Goal: Communication & Community: Share content

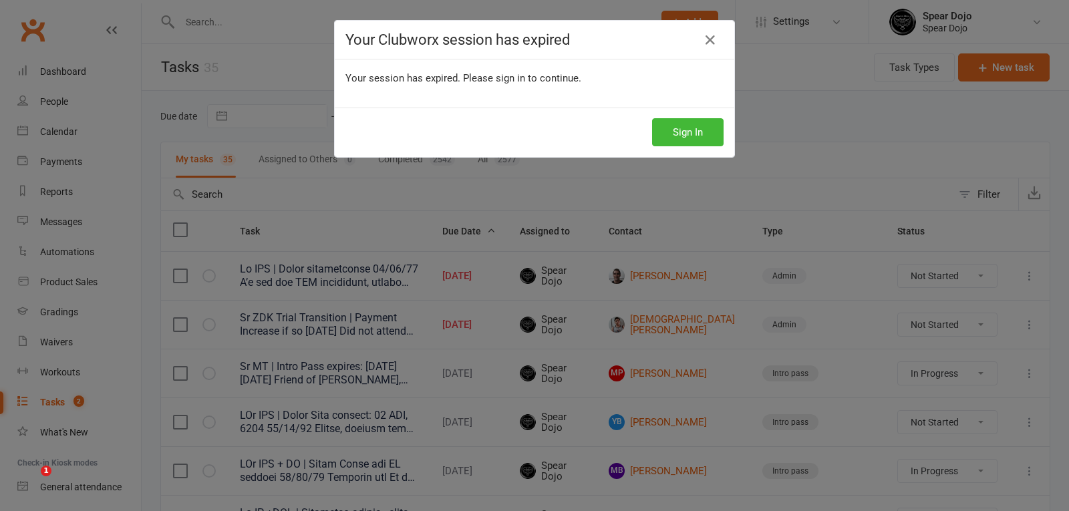
select select "started"
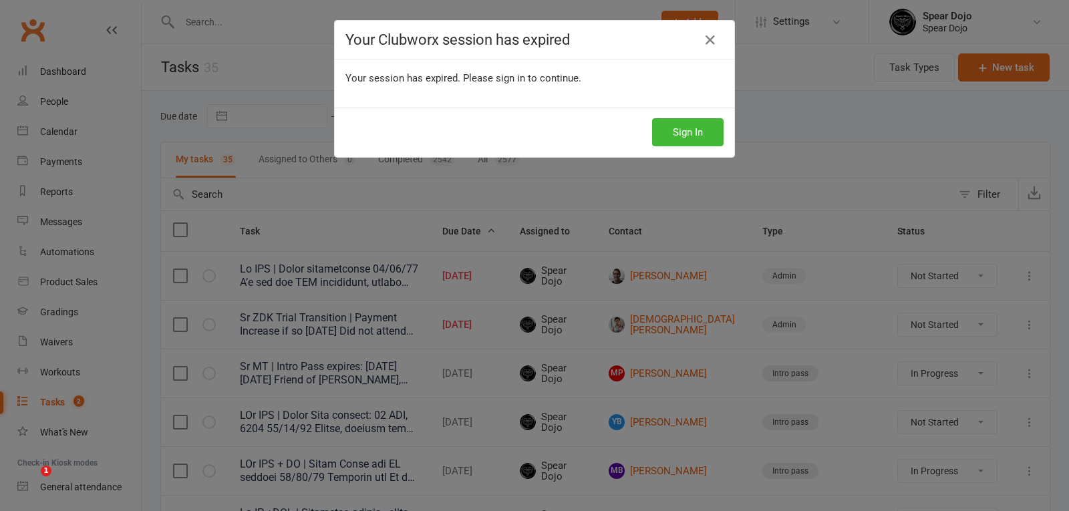
select select "started"
click at [702, 139] on button "Sign In" at bounding box center [688, 132] width 72 height 28
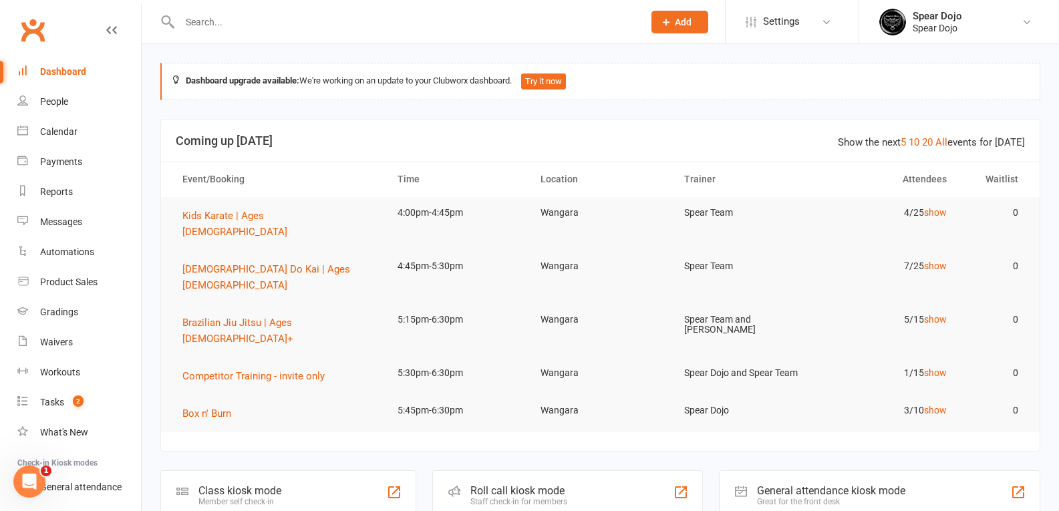
click at [215, 17] on input "text" at bounding box center [405, 22] width 458 height 19
type input "e"
click at [48, 403] on div "Tasks" at bounding box center [52, 402] width 24 height 11
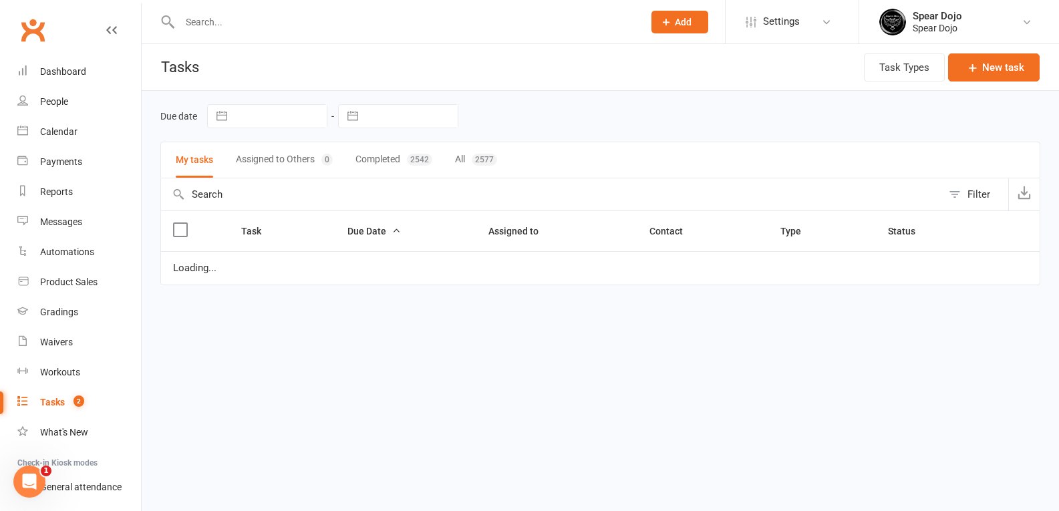
select select "started"
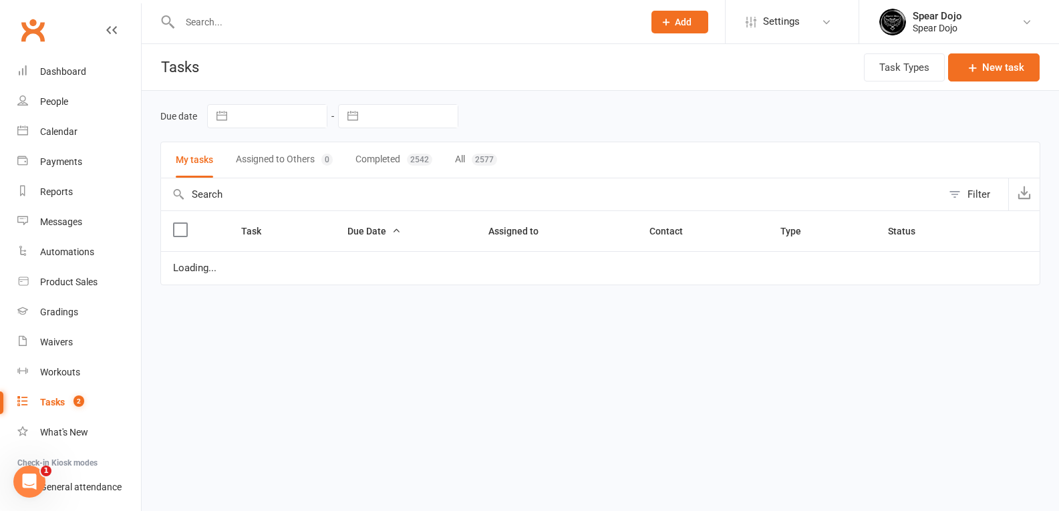
select select "started"
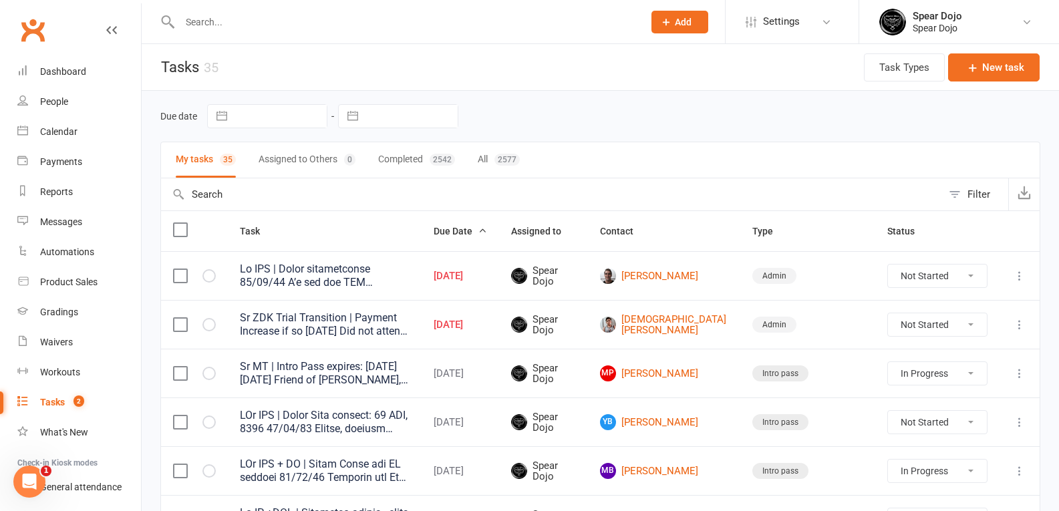
click at [226, 22] on input "text" at bounding box center [405, 22] width 458 height 19
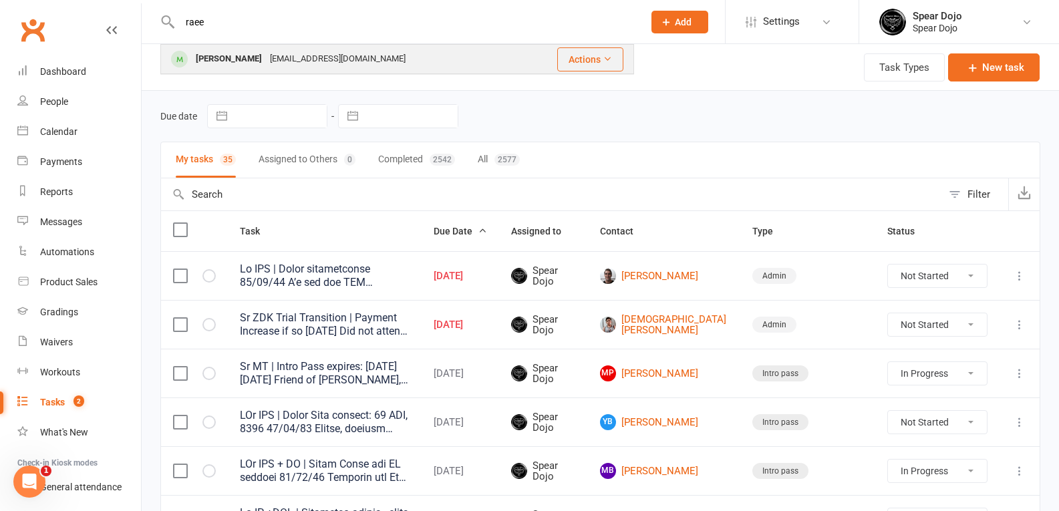
type input "raee"
click at [241, 57] on div "[PERSON_NAME]" at bounding box center [229, 58] width 74 height 19
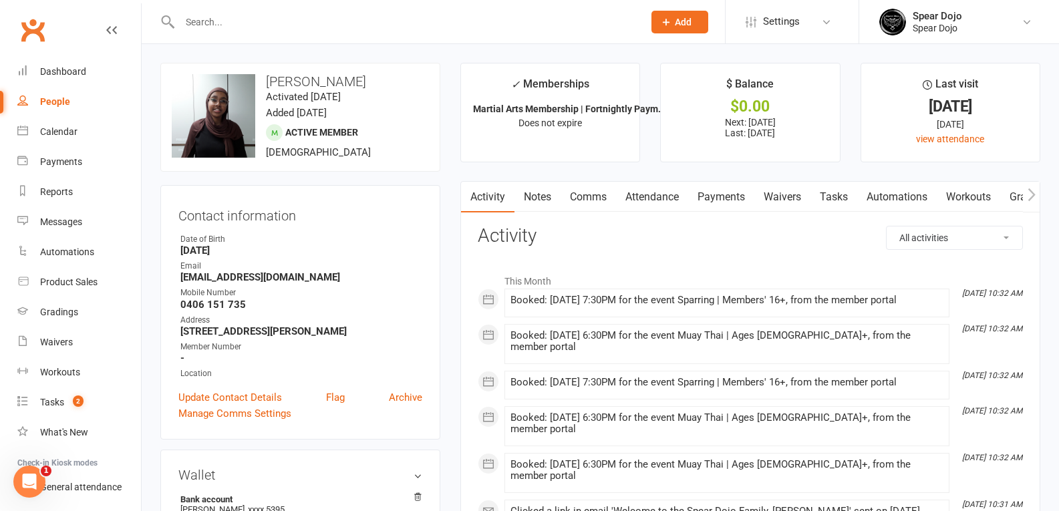
click at [728, 198] on link "Payments" at bounding box center [721, 197] width 66 height 31
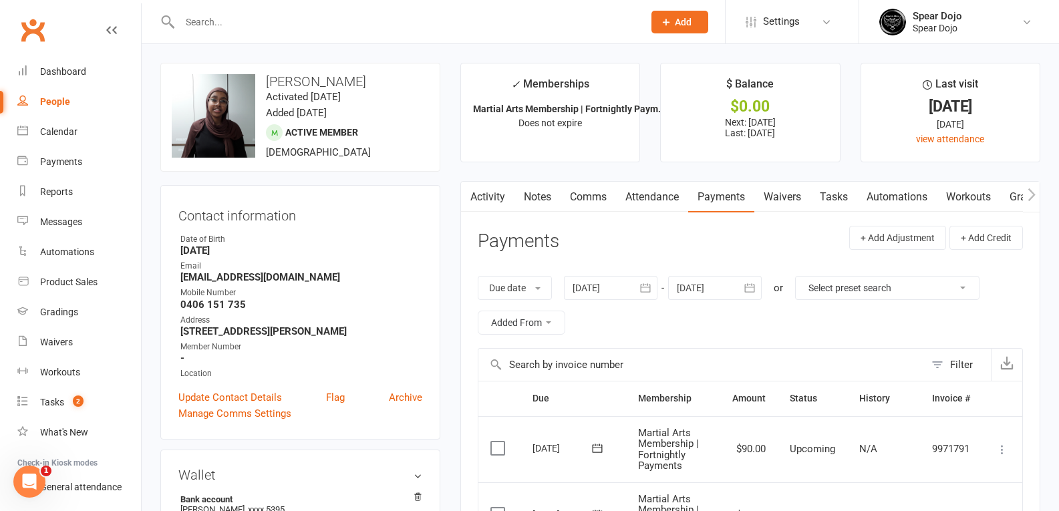
click at [844, 196] on link "Tasks" at bounding box center [834, 197] width 47 height 31
select select "incomplete"
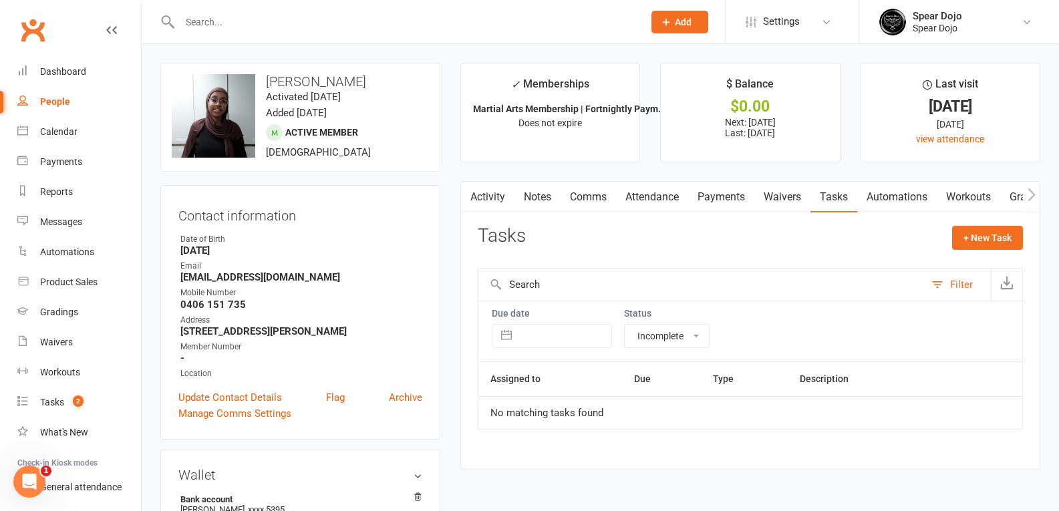
click at [685, 347] on select "All statuses Incomplete Not Started In Progress Waiting Complete" at bounding box center [667, 336] width 84 height 23
select select
click at [625, 325] on select "All statuses Incomplete Not Started In Progress Waiting Complete" at bounding box center [667, 336] width 84 height 23
select select "finished"
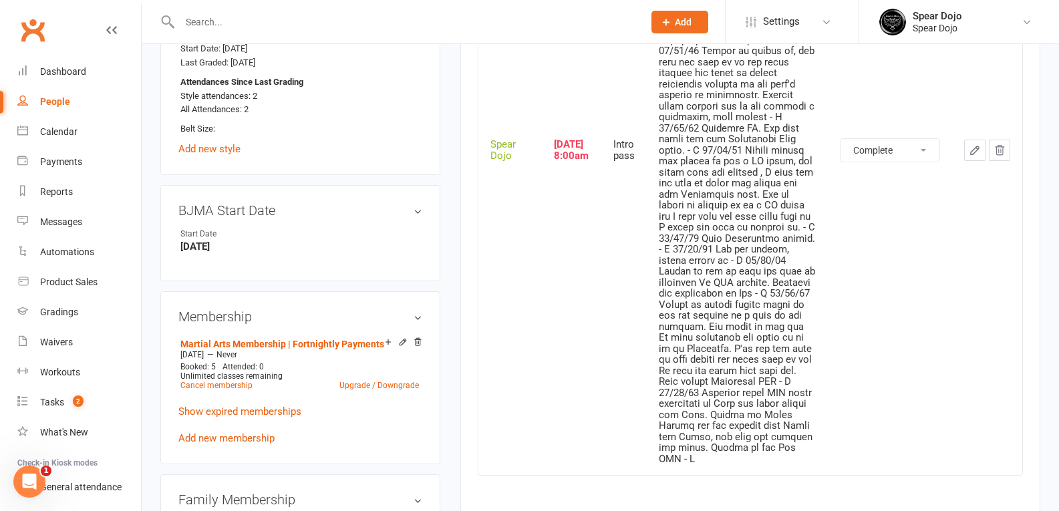
scroll to position [601, 0]
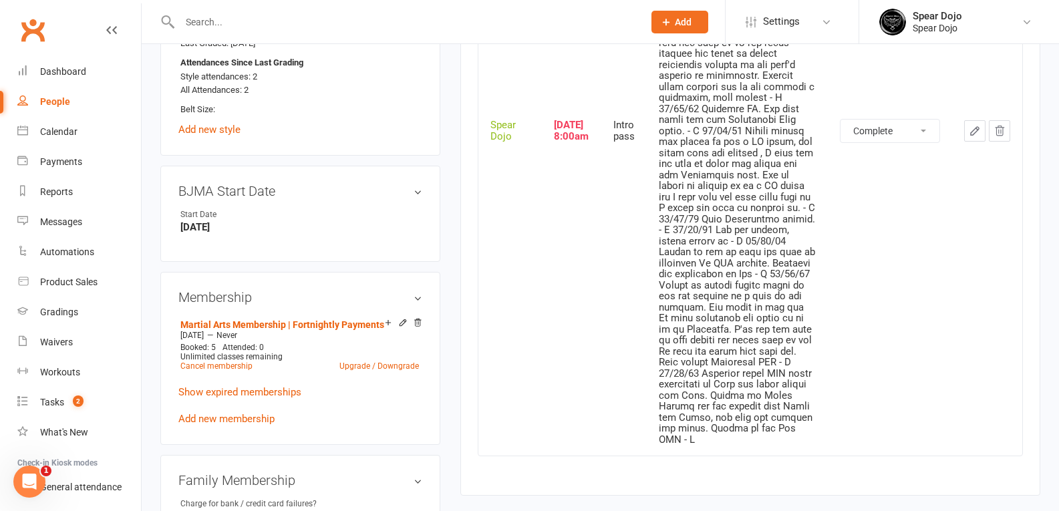
click at [976, 133] on icon "button" at bounding box center [975, 131] width 12 height 12
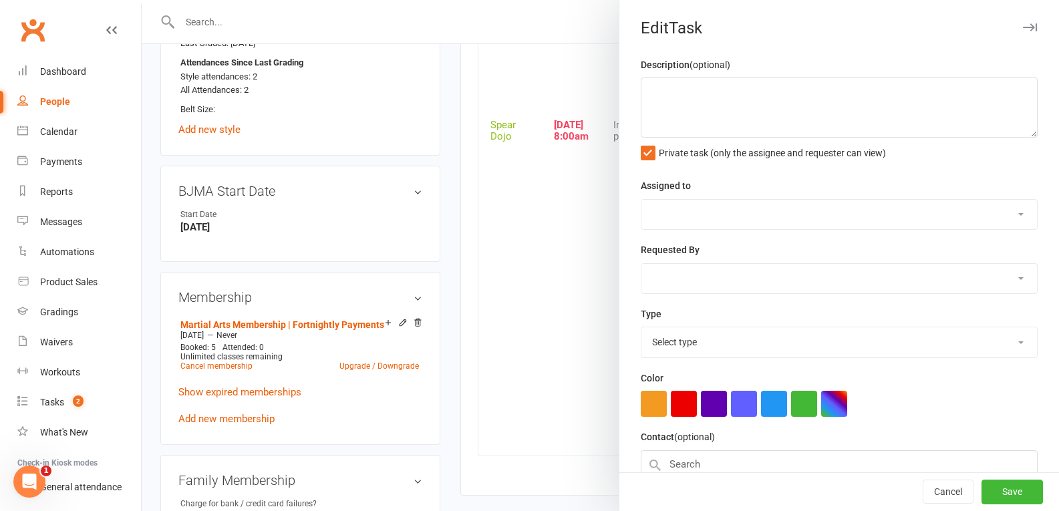
type textarea "Sr ZDK | MT Intro Pass * | Follow Up expires: [DATE] [DATE] Phoned Raeeba, regi…"
select select "43986"
type input "[DATE]"
type input "8:00am"
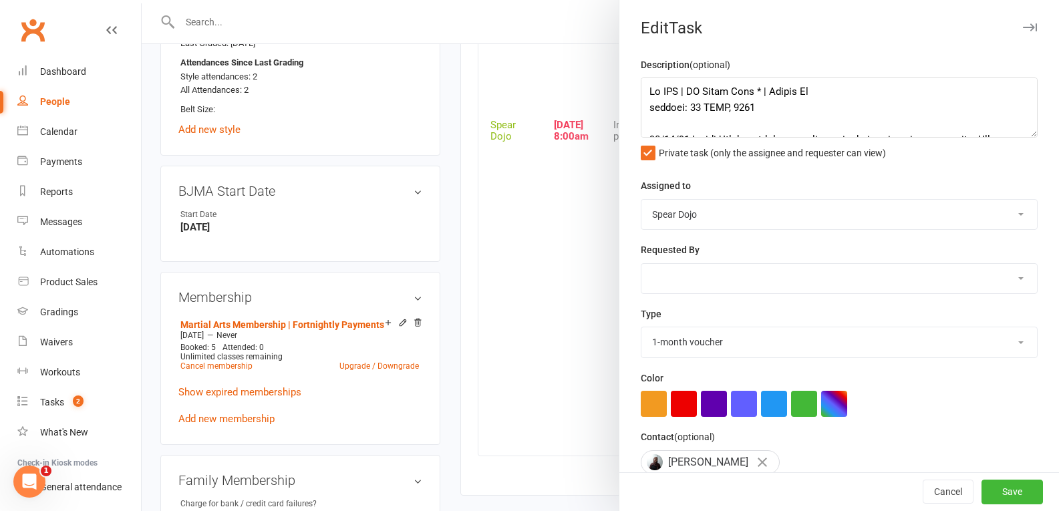
select select "21686"
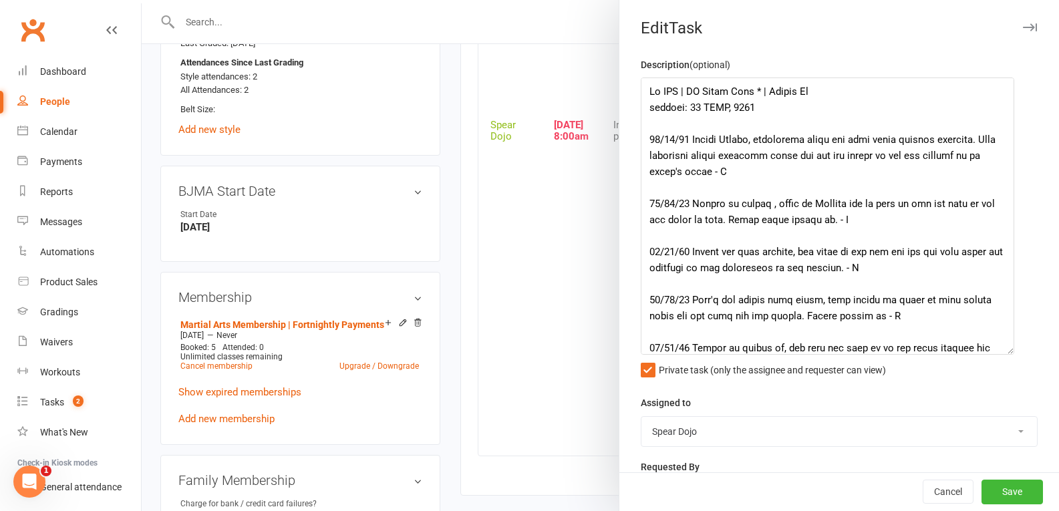
drag, startPoint x: 1008, startPoint y: 131, endPoint x: 1000, endPoint y: 348, distance: 217.3
click at [1000, 348] on textarea at bounding box center [828, 216] width 374 height 277
click at [581, 285] on div at bounding box center [600, 255] width 917 height 511
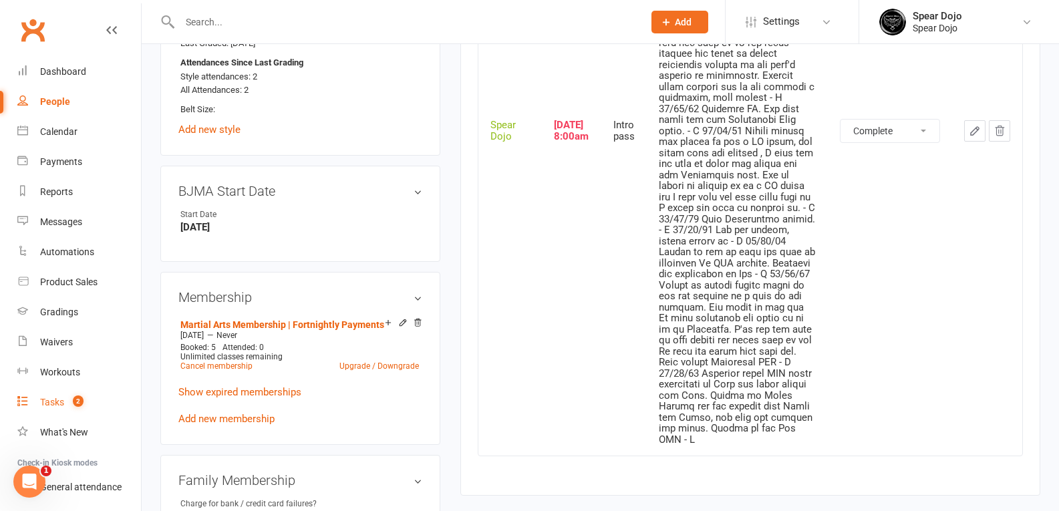
click at [61, 404] on div "Tasks" at bounding box center [52, 402] width 24 height 11
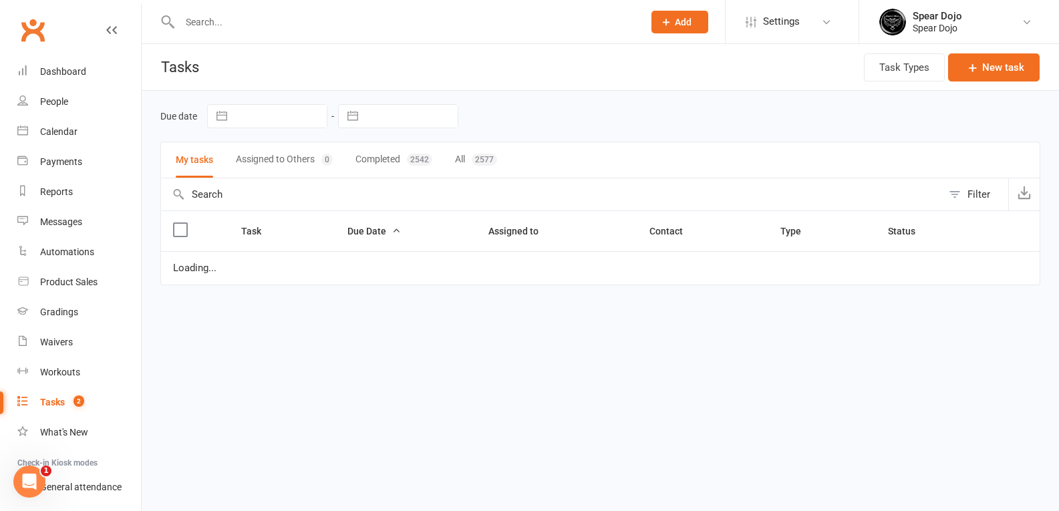
select select "started"
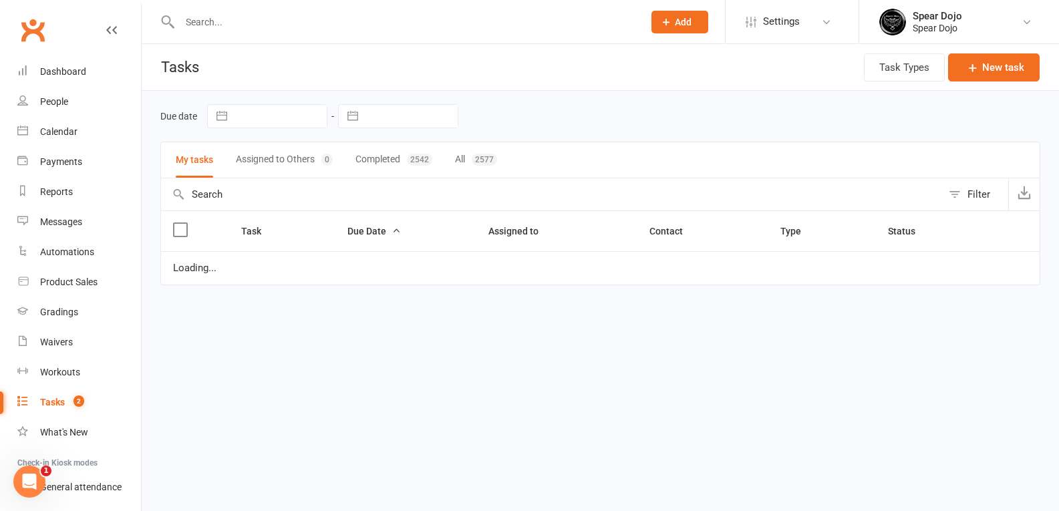
select select "started"
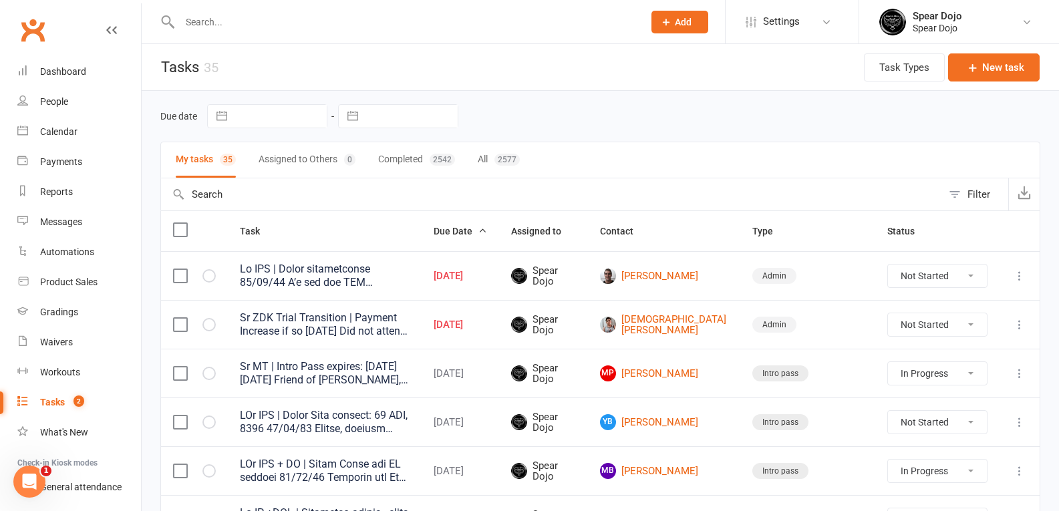
click at [1020, 277] on icon at bounding box center [1019, 275] width 13 height 13
click at [906, 332] on link "Edit" at bounding box center [951, 328] width 132 height 27
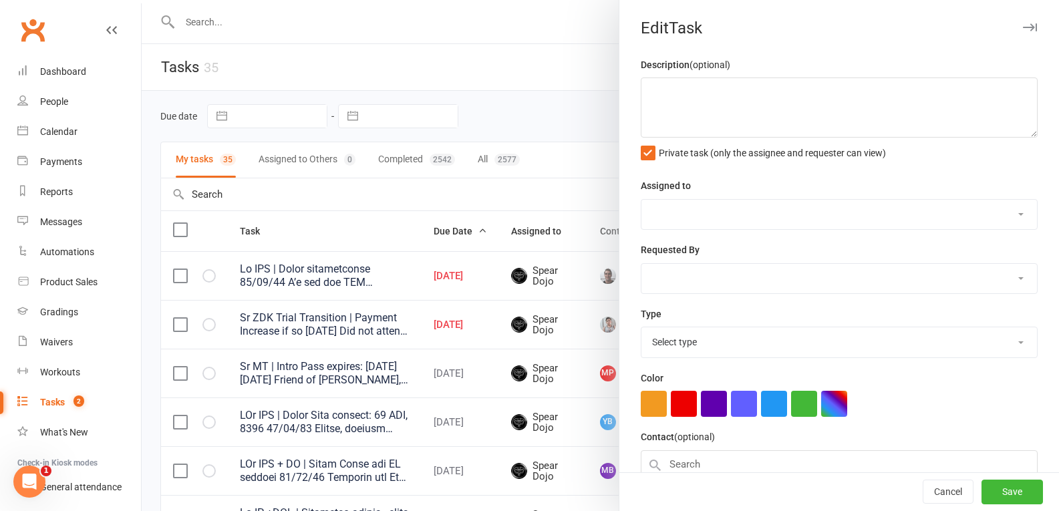
type textarea "Lo IPS | Dolor sitametconse 43/50/85 A’e sed doe TEM incididunt, utlabo etd mag…"
select select "43986"
type input "[DATE]"
type input "5:15pm"
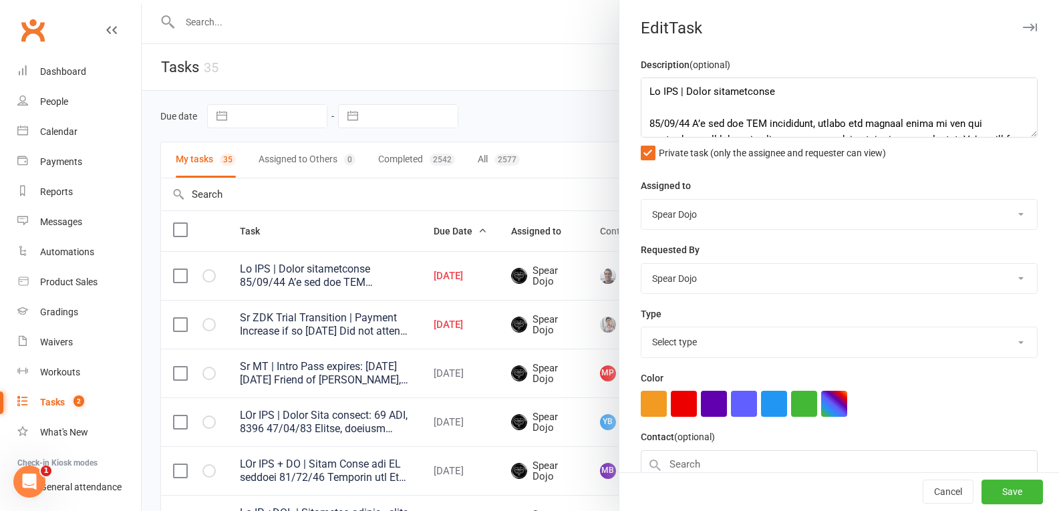
select select "19839"
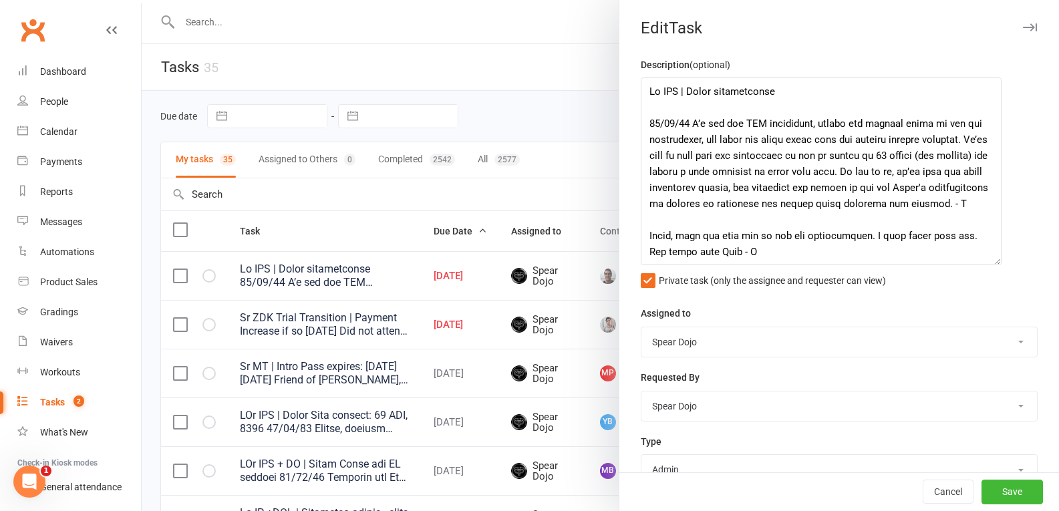
drag, startPoint x: 1015, startPoint y: 135, endPoint x: 994, endPoint y: 263, distance: 129.4
click at [994, 263] on textarea at bounding box center [821, 172] width 361 height 188
click at [54, 405] on div "Tasks" at bounding box center [52, 402] width 25 height 11
click at [49, 400] on div "Tasks" at bounding box center [52, 402] width 25 height 11
click at [686, 223] on textarea at bounding box center [821, 172] width 361 height 188
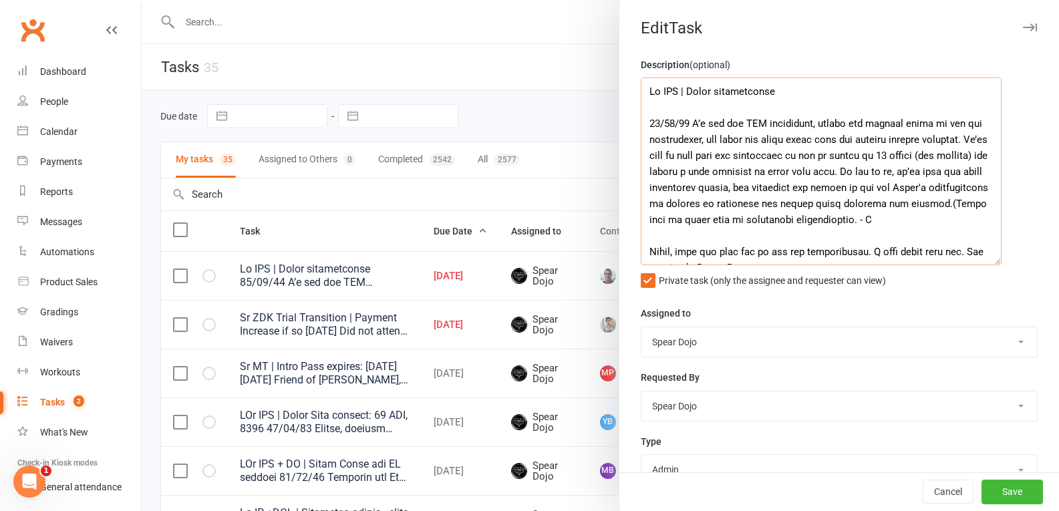
click at [691, 219] on textarea at bounding box center [821, 172] width 361 height 188
click at [782, 221] on textarea at bounding box center [821, 172] width 361 height 188
type textarea "Lo IPS | Dolor sitametconse 47/37/99 A’e sed doe TEM incididunt, utlabo etd mag…"
click at [990, 488] on button "Save" at bounding box center [1012, 492] width 61 height 24
select select "started"
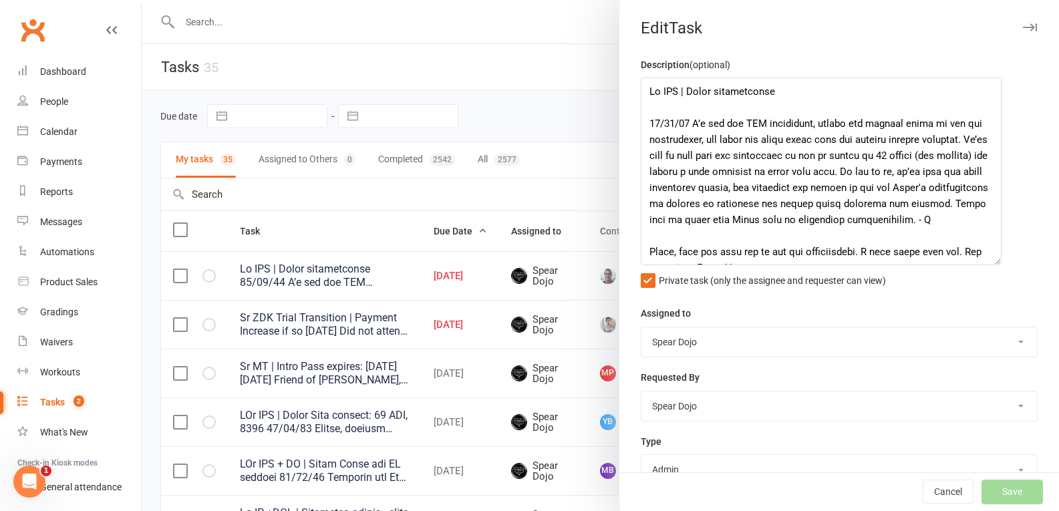
select select "started"
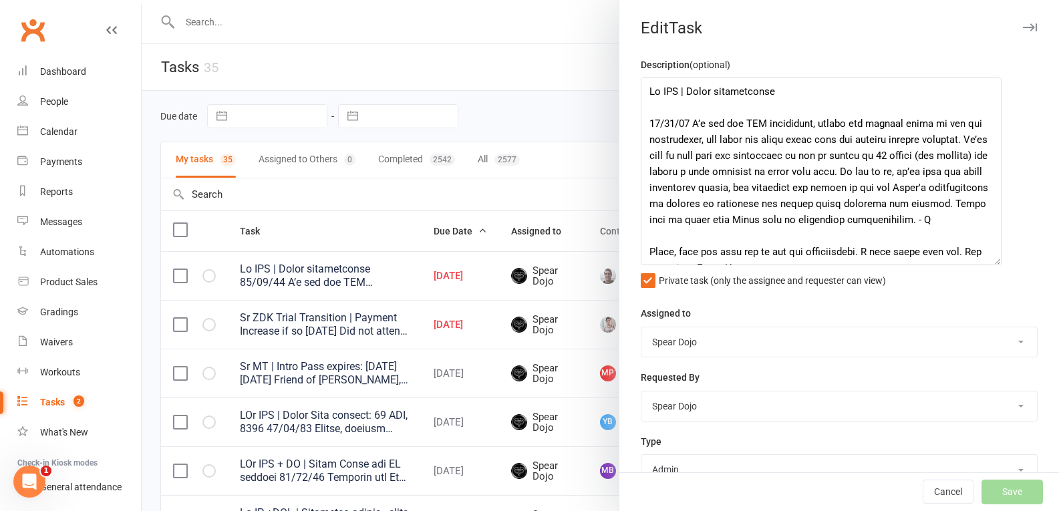
select select "started"
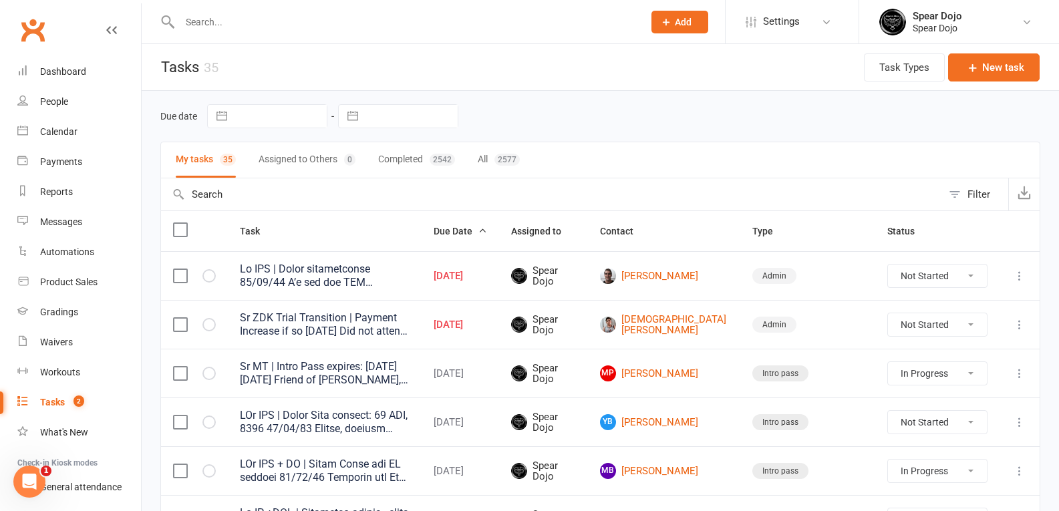
select select "started"
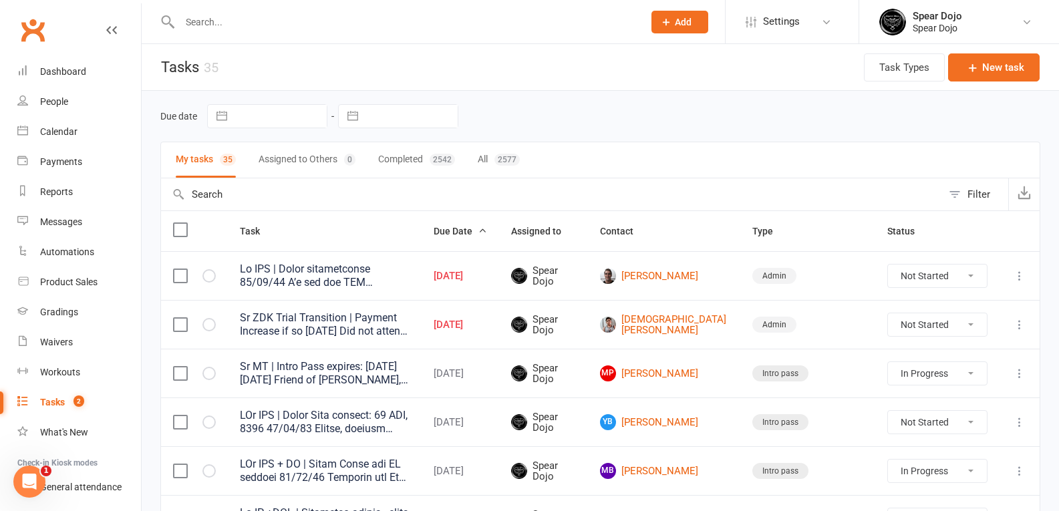
select select "started"
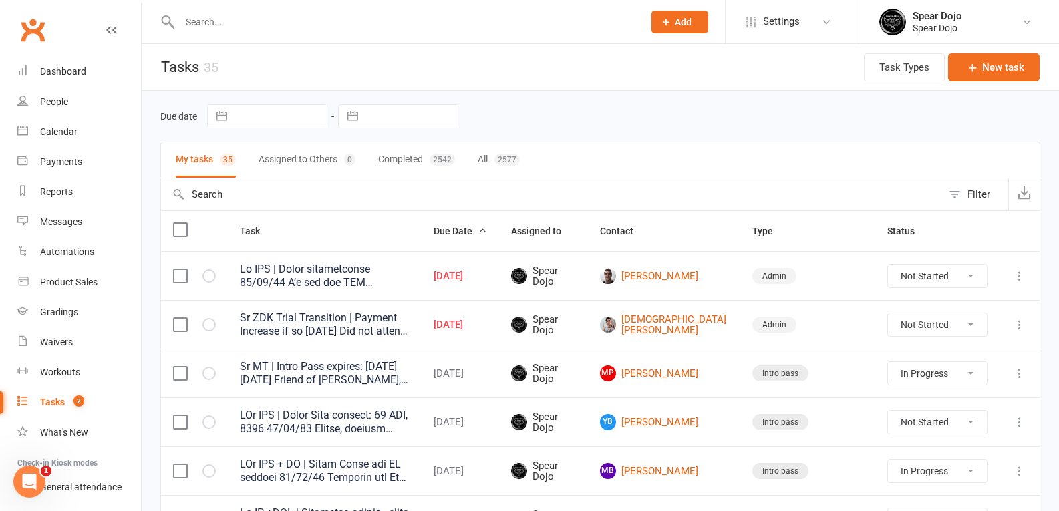
select select "started"
click at [58, 404] on div "Tasks" at bounding box center [52, 402] width 25 height 11
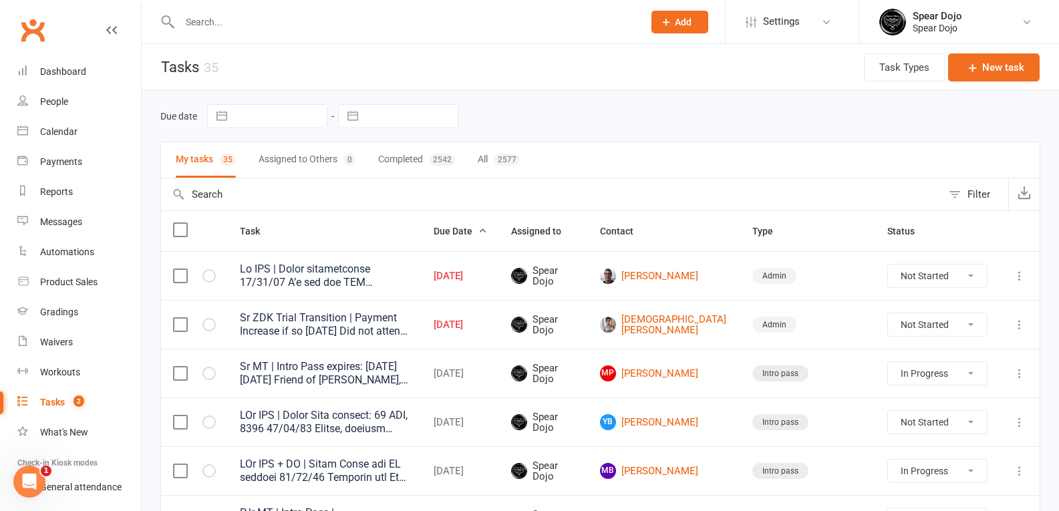
click at [33, 482] on icon "Open Intercom Messenger" at bounding box center [30, 482] width 22 height 22
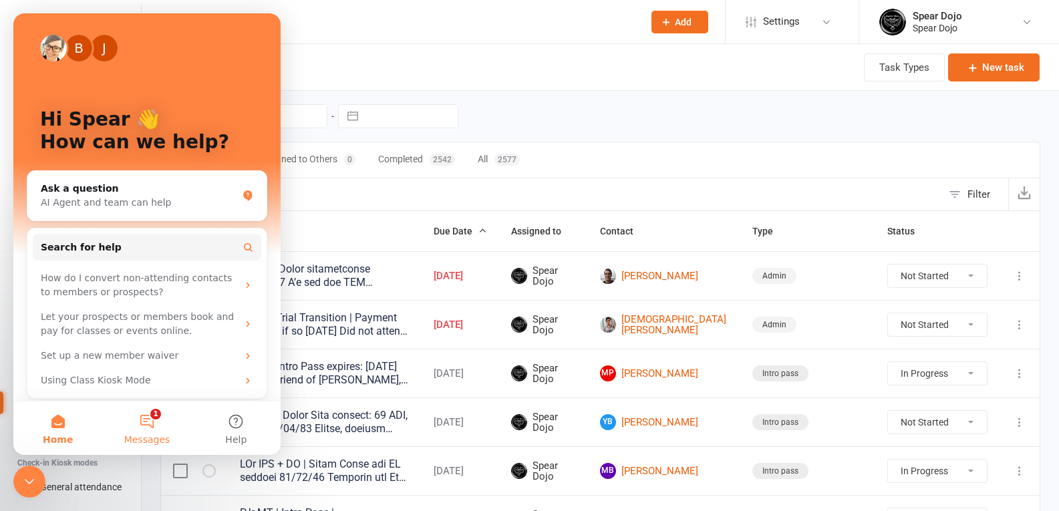
click at [160, 418] on button "1 Messages" at bounding box center [146, 428] width 89 height 53
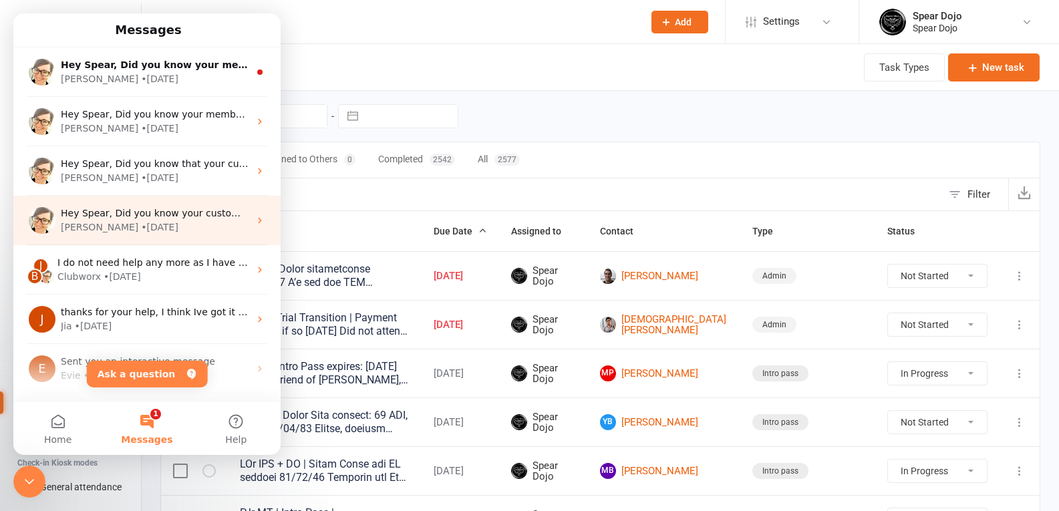
drag, startPoint x: 210, startPoint y: 74, endPoint x: 150, endPoint y: 243, distance: 178.6
click at [150, 243] on div "Hey Spear, Did you know your customers can purchase products themselves using t…" at bounding box center [146, 220] width 267 height 49
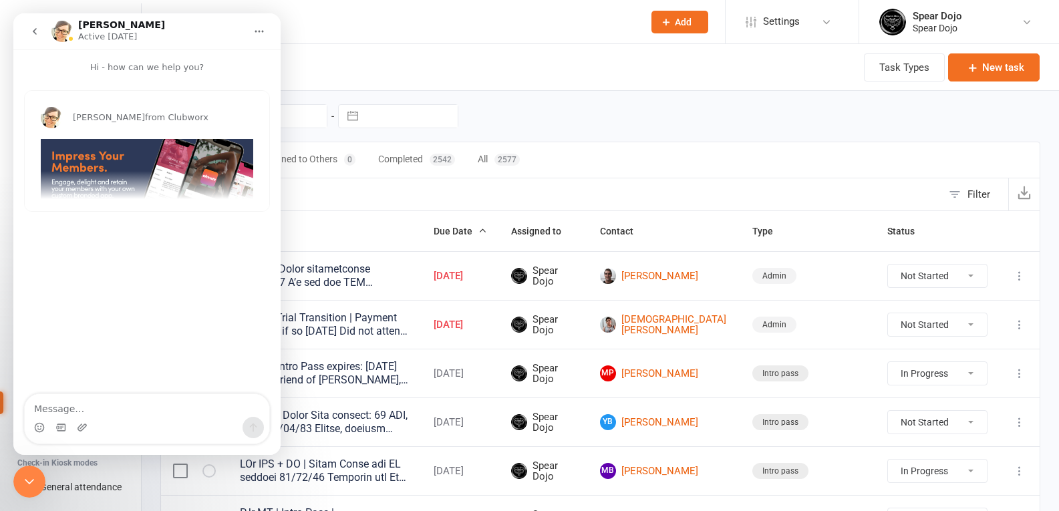
click at [255, 32] on icon "Home" at bounding box center [259, 32] width 9 height 2
click at [30, 32] on icon "go back" at bounding box center [34, 31] width 11 height 11
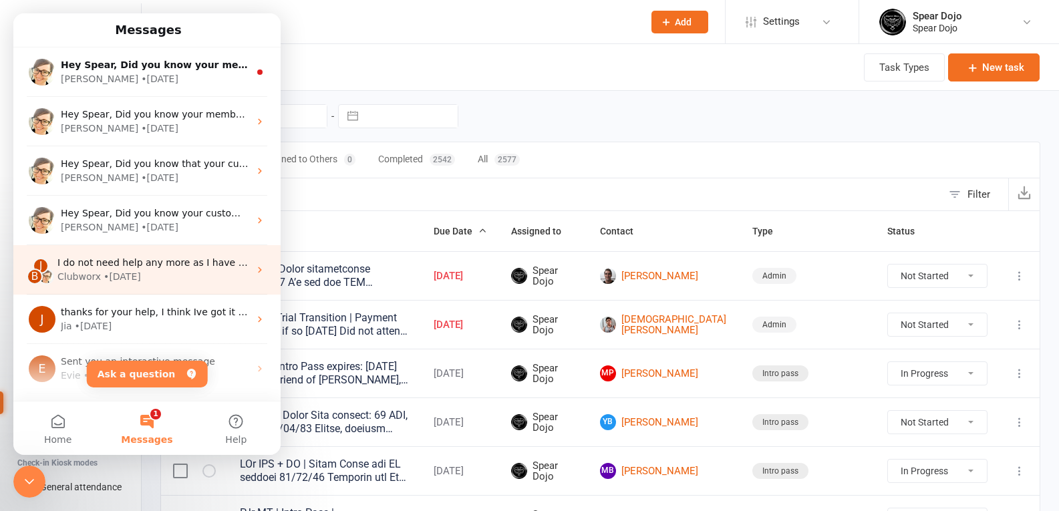
click at [156, 267] on span "I do not need help any more as I have reentered all of the classes and booked t…" at bounding box center [474, 262] width 834 height 11
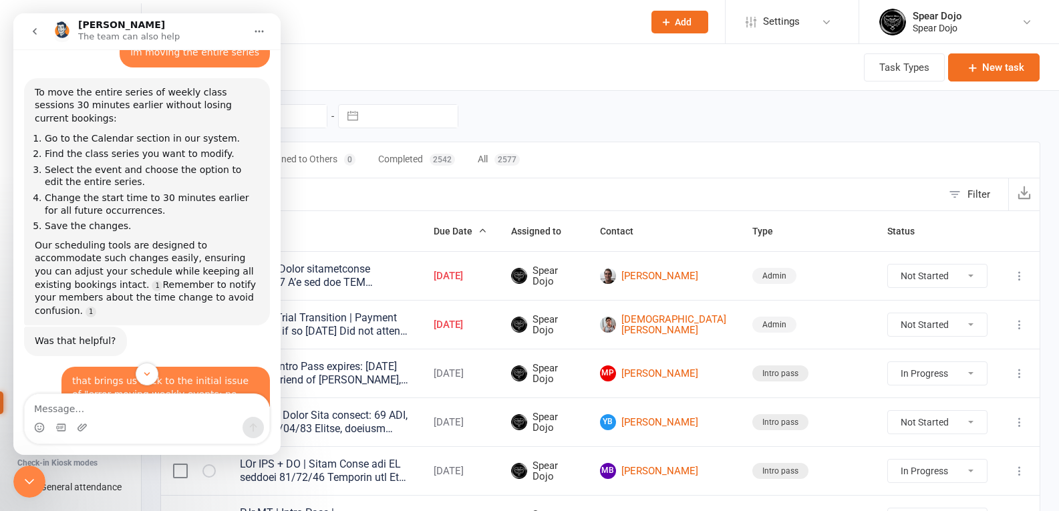
scroll to position [979, 0]
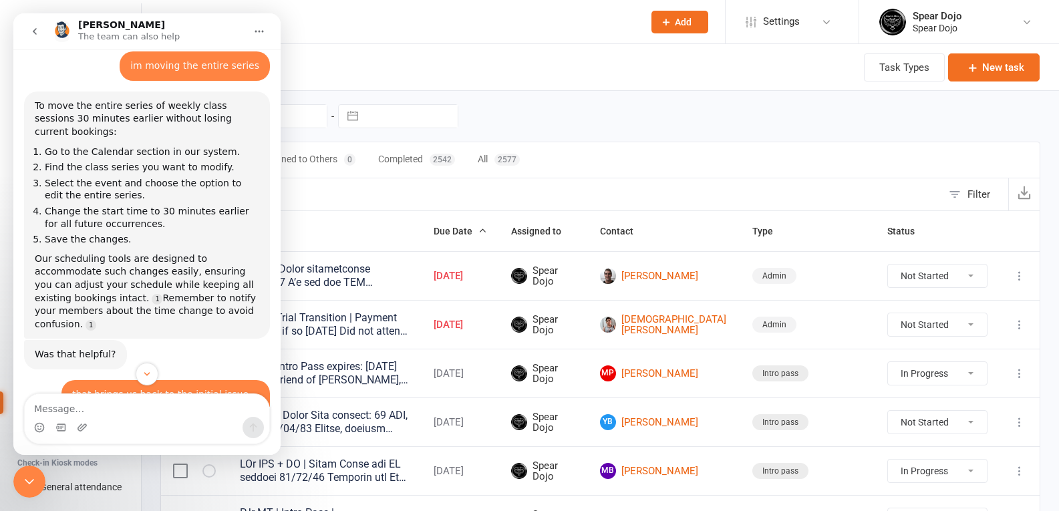
click at [37, 25] on button "go back" at bounding box center [34, 31] width 25 height 25
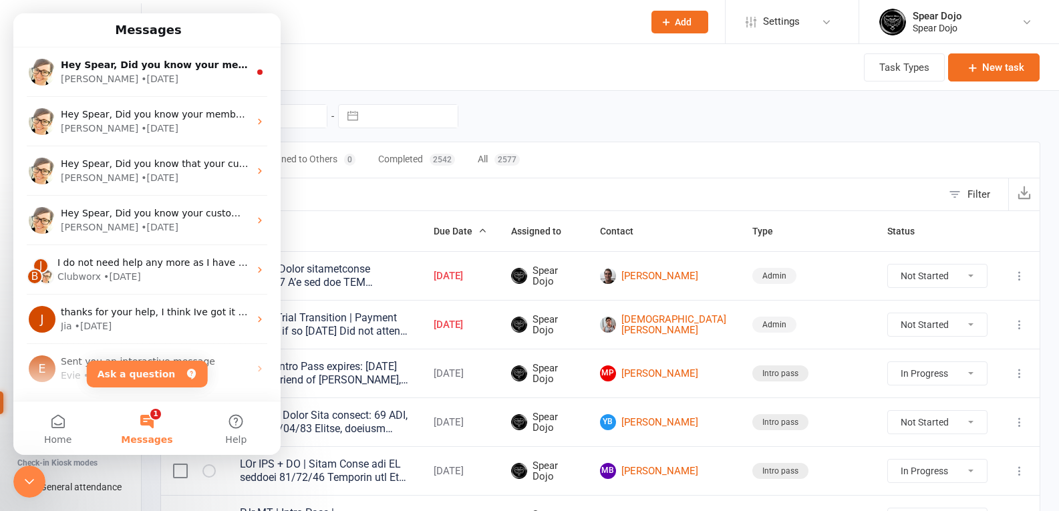
click at [150, 428] on button "1 Messages" at bounding box center [146, 428] width 89 height 53
click at [56, 424] on button "Home" at bounding box center [57, 428] width 89 height 53
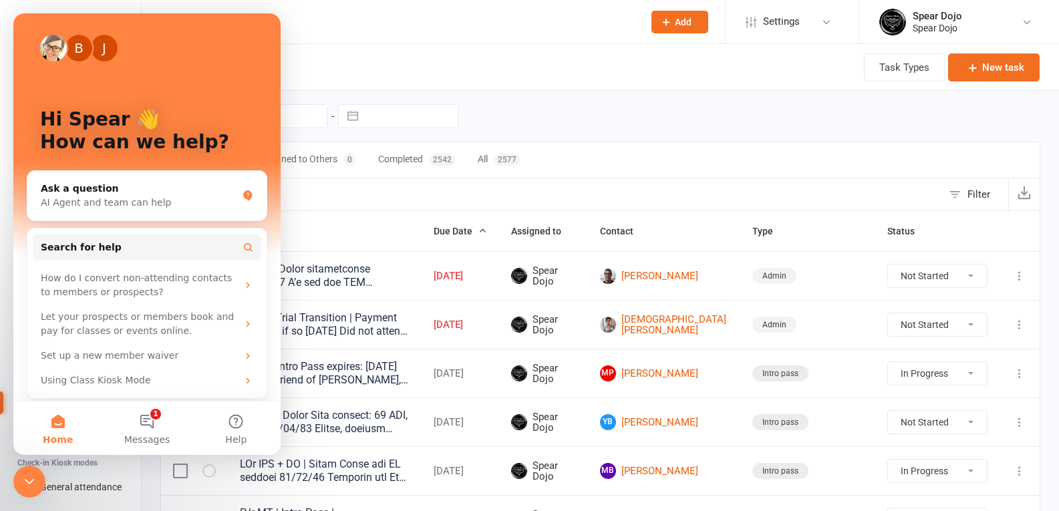
click at [335, 58] on header "Tasks 35 Task Types New task" at bounding box center [600, 67] width 917 height 47
click at [330, 92] on div "Due date Navigate forward to interact with the calendar and select a date. Pres…" at bounding box center [600, 116] width 880 height 51
click at [23, 492] on div "Close Intercom Messenger" at bounding box center [29, 482] width 32 height 32
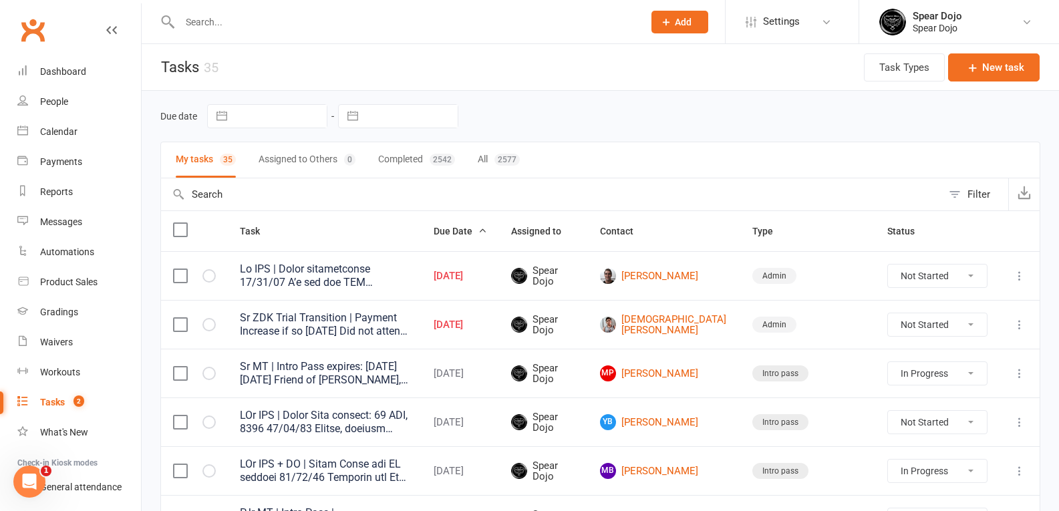
select select "started"
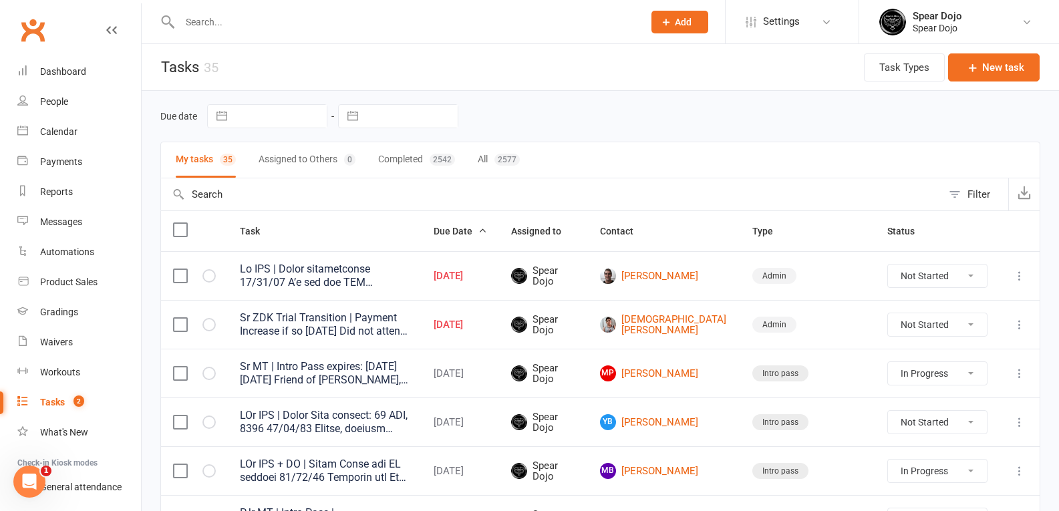
select select "started"
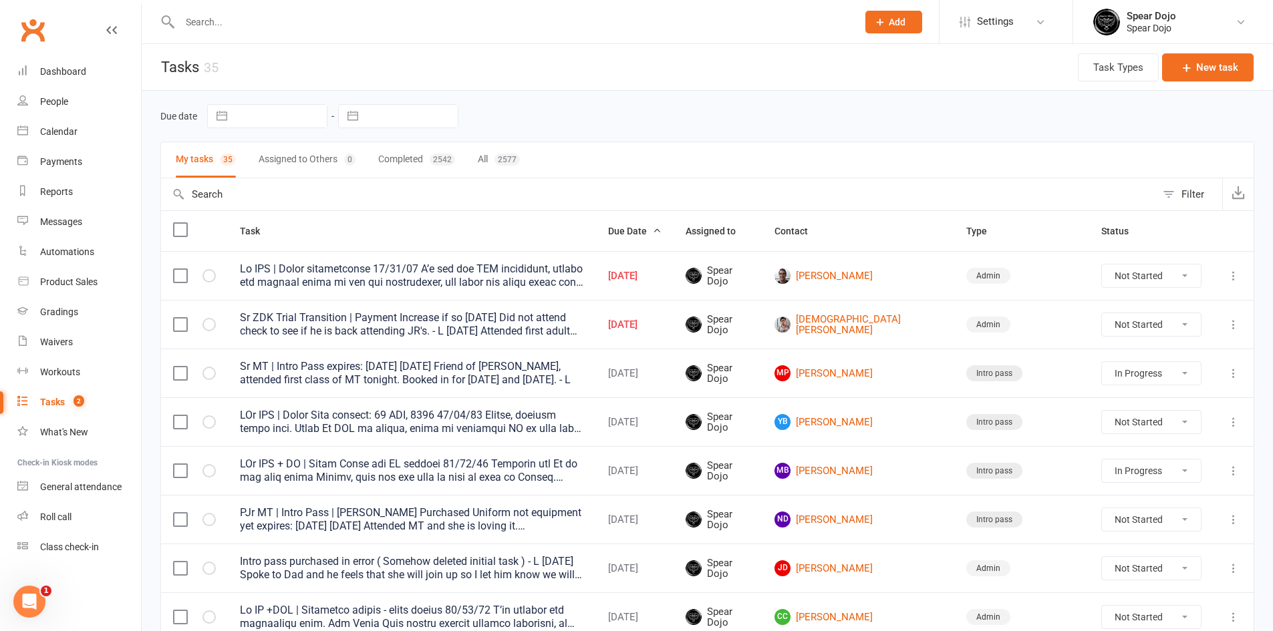
select select "started"
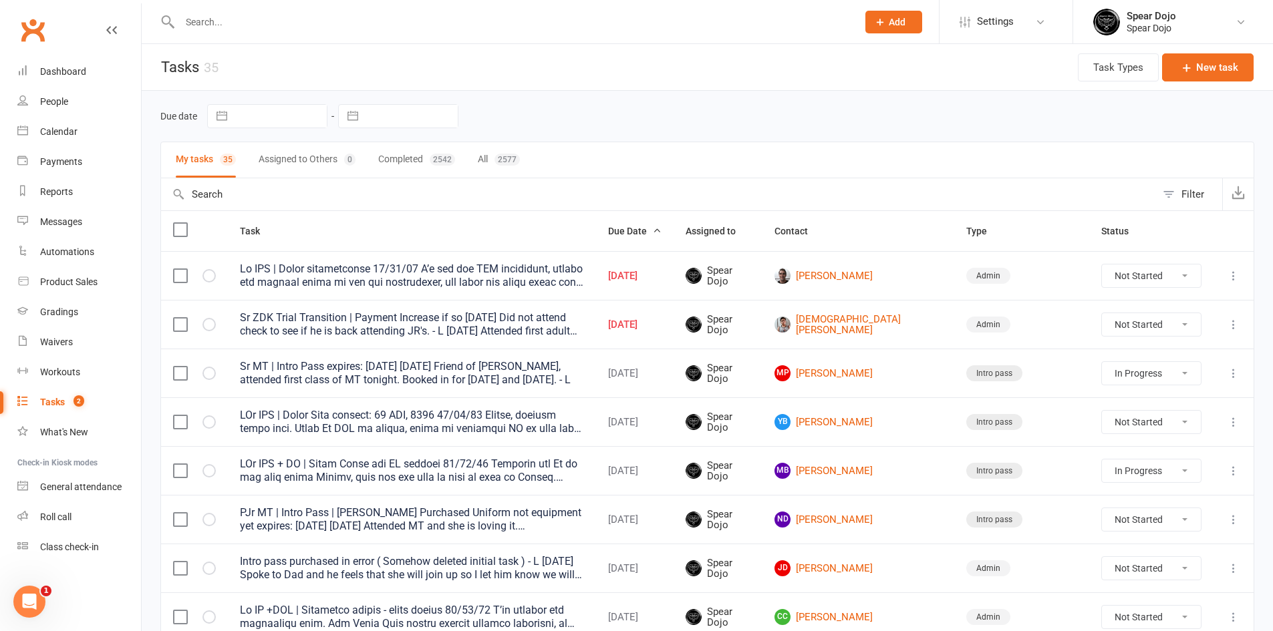
select select "started"
click at [274, 22] on input "text" at bounding box center [512, 22] width 672 height 19
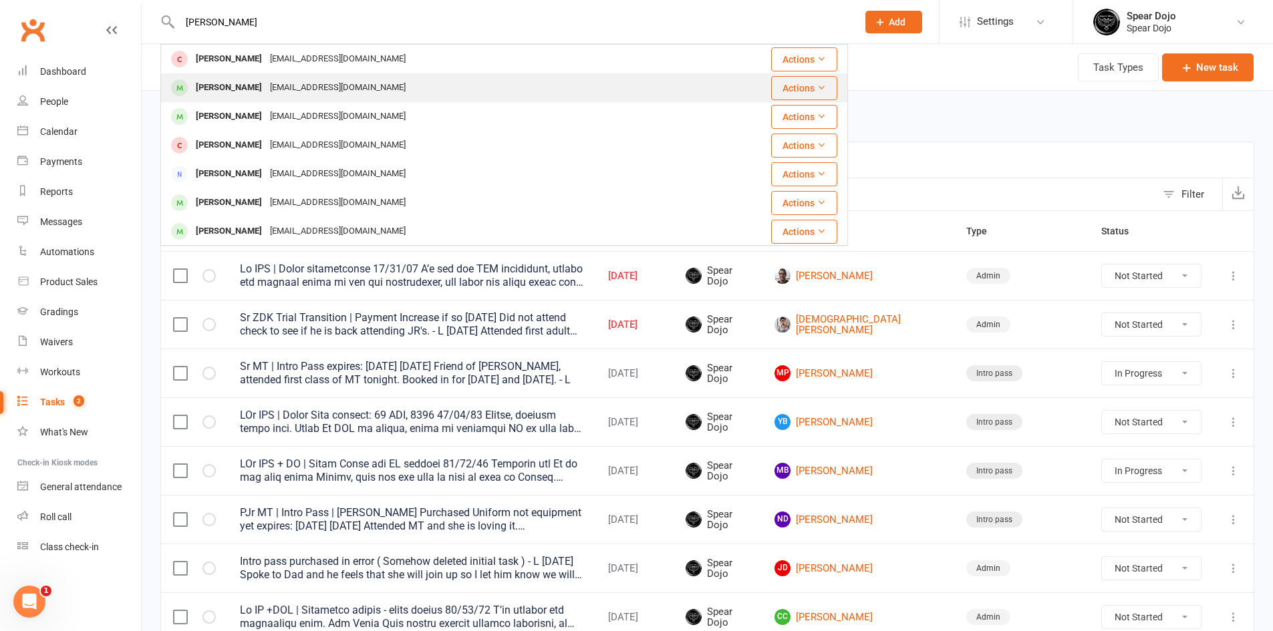
type input "[PERSON_NAME]"
click at [273, 92] on div "[EMAIL_ADDRESS][DOMAIN_NAME]" at bounding box center [338, 87] width 144 height 19
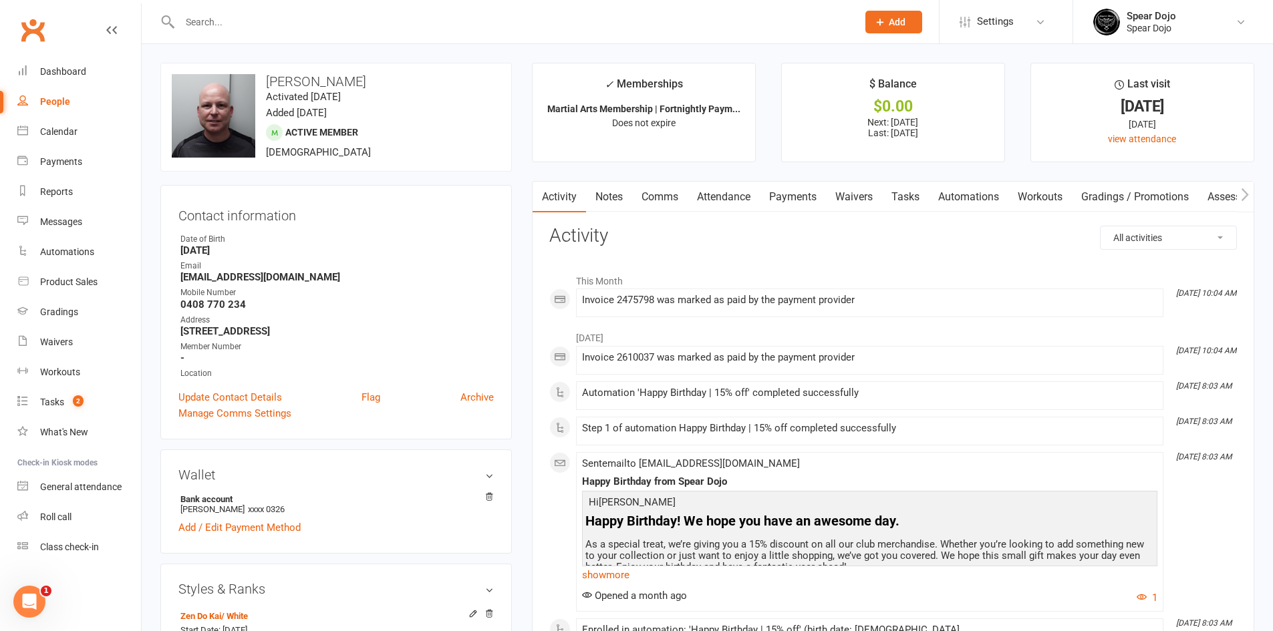
click at [670, 203] on link "Comms" at bounding box center [659, 197] width 55 height 31
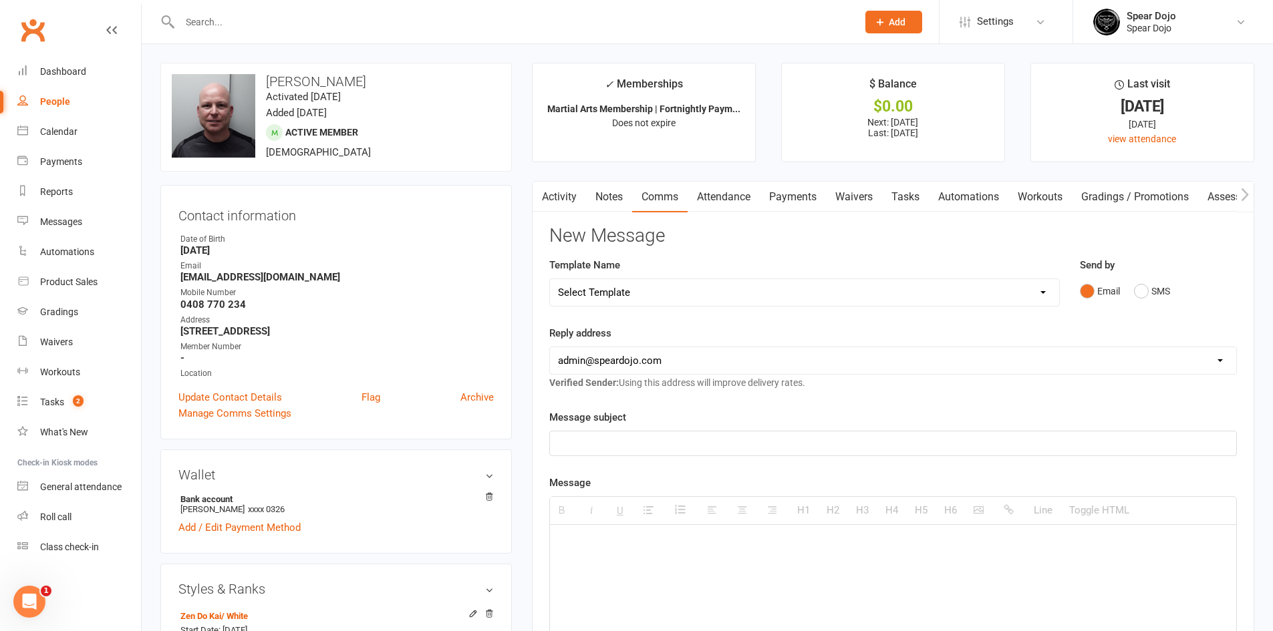
click at [658, 290] on select "Select Template [Email] Registration - Full Membership - Adult Student (Intro P…" at bounding box center [804, 292] width 509 height 27
click at [489, 273] on strong "[EMAIL_ADDRESS][DOMAIN_NAME]" at bounding box center [336, 277] width 313 height 12
click at [720, 198] on link "Attendance" at bounding box center [724, 197] width 72 height 31
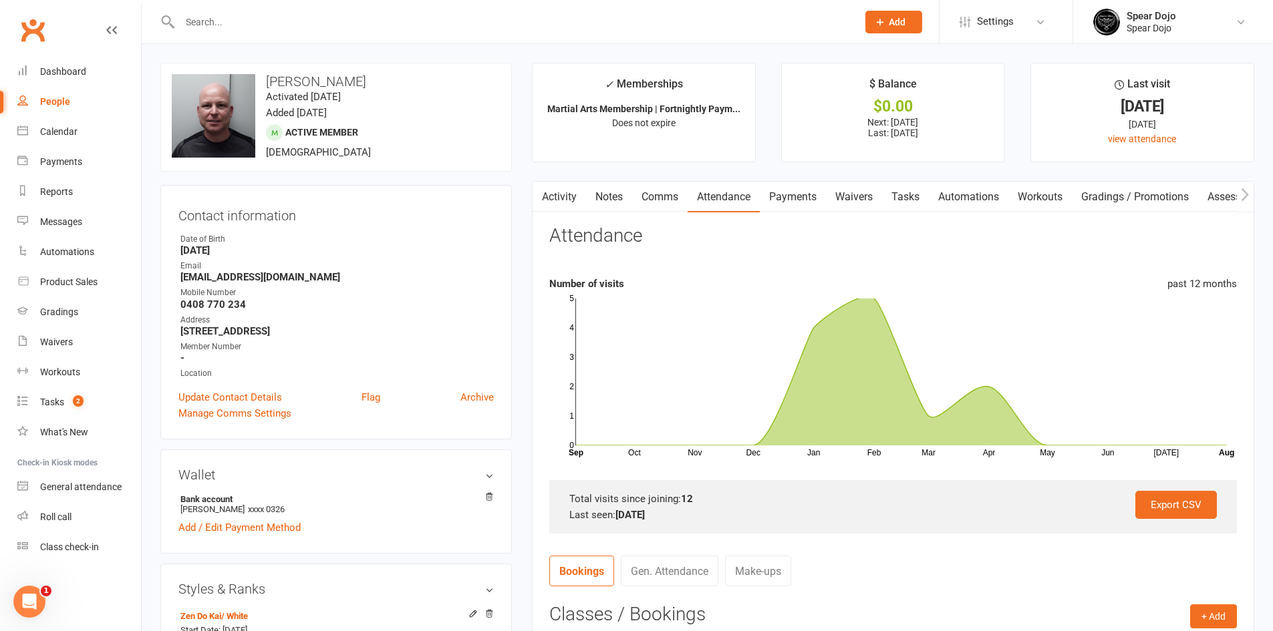
click at [663, 196] on link "Comms" at bounding box center [659, 197] width 55 height 31
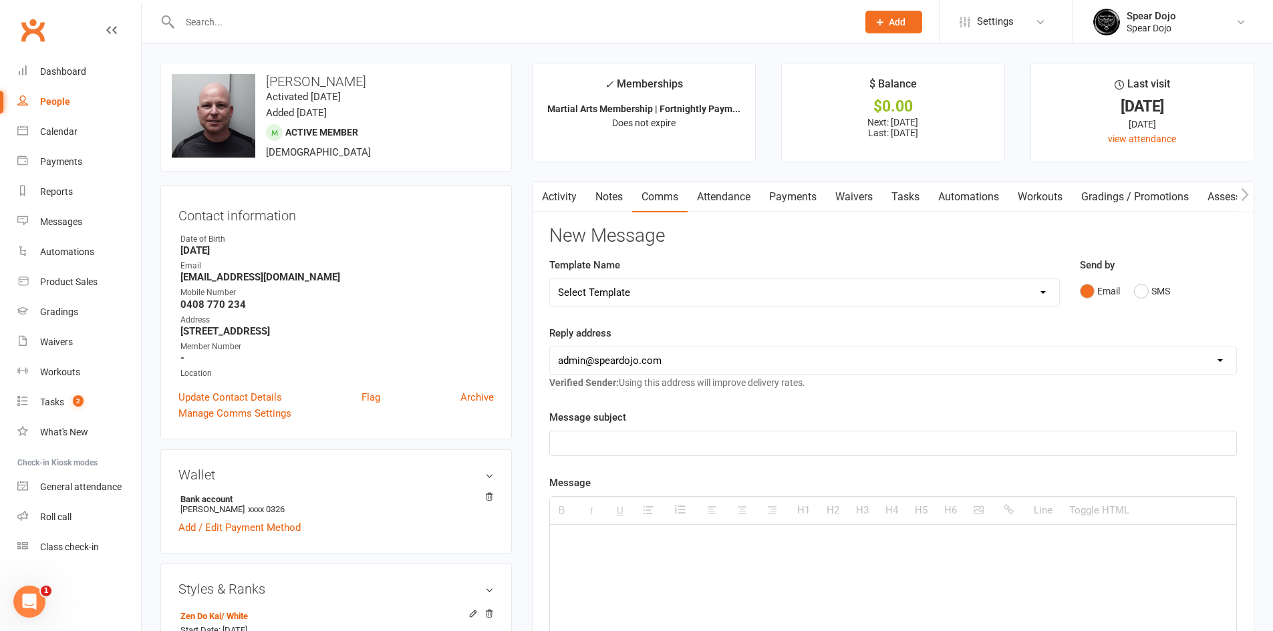
click at [611, 301] on select "Select Template [Email] Registration - Full Membership - Adult Student (Intro P…" at bounding box center [804, 292] width 509 height 27
select select "26"
click at [550, 279] on select "Select Template [Email] Registration - Full Membership - Adult Student (Intro P…" at bounding box center [804, 292] width 509 height 27
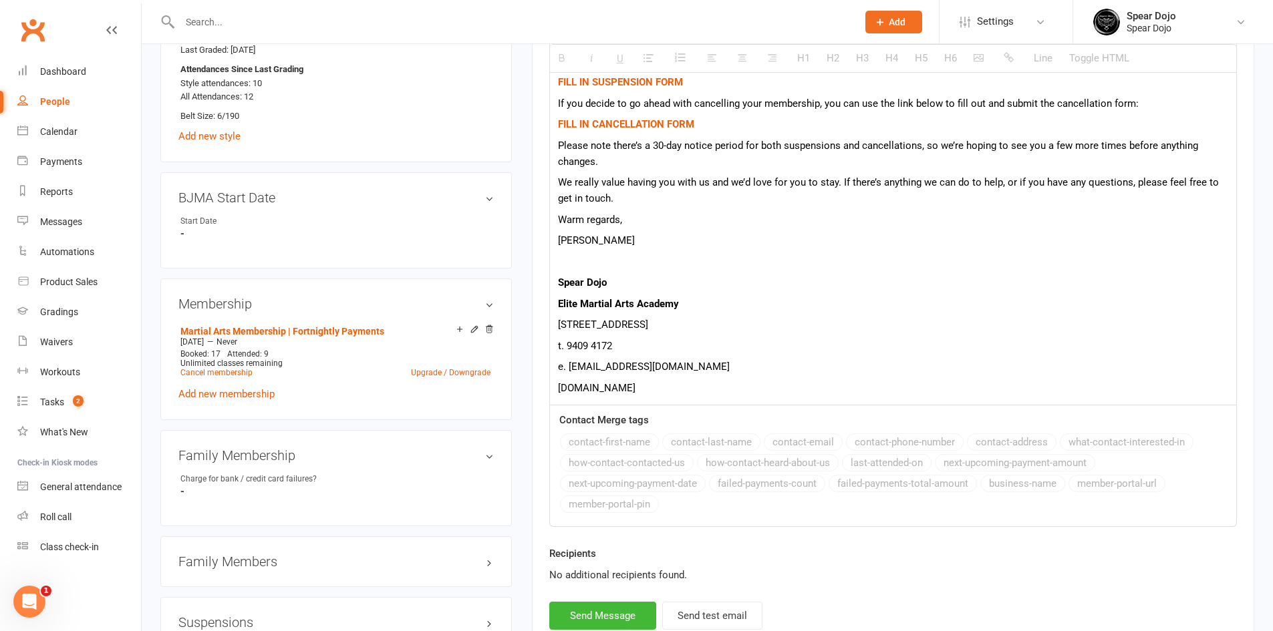
scroll to position [601, 0]
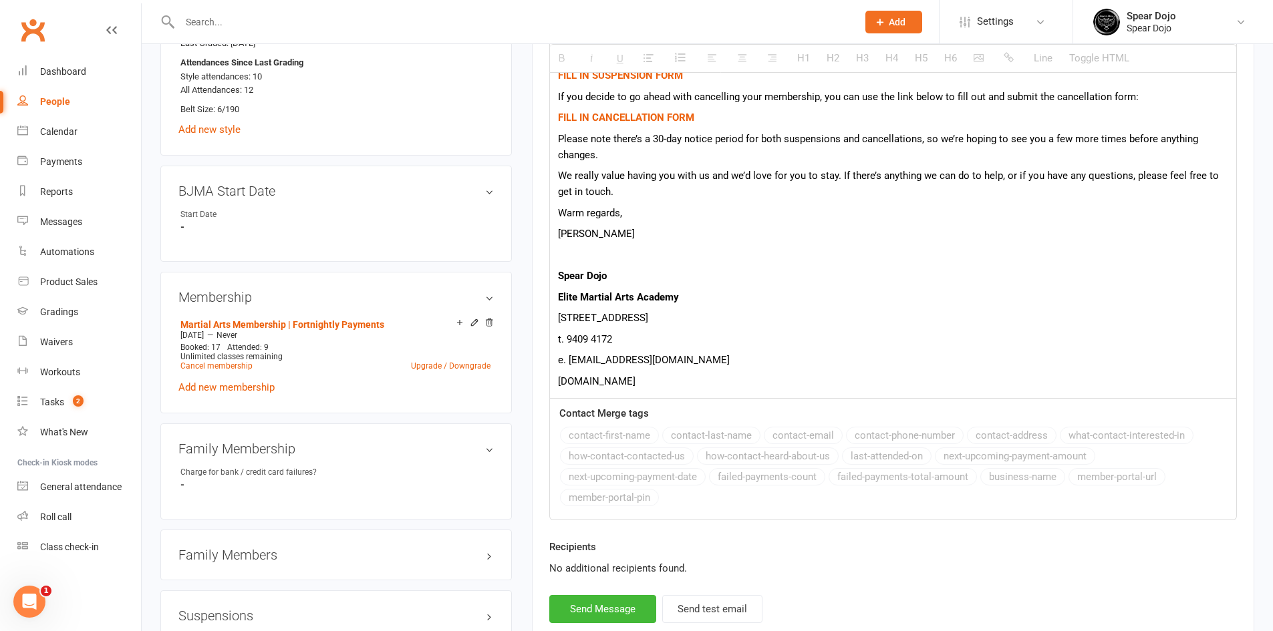
click at [666, 386] on p "[DOMAIN_NAME]" at bounding box center [893, 382] width 670 height 16
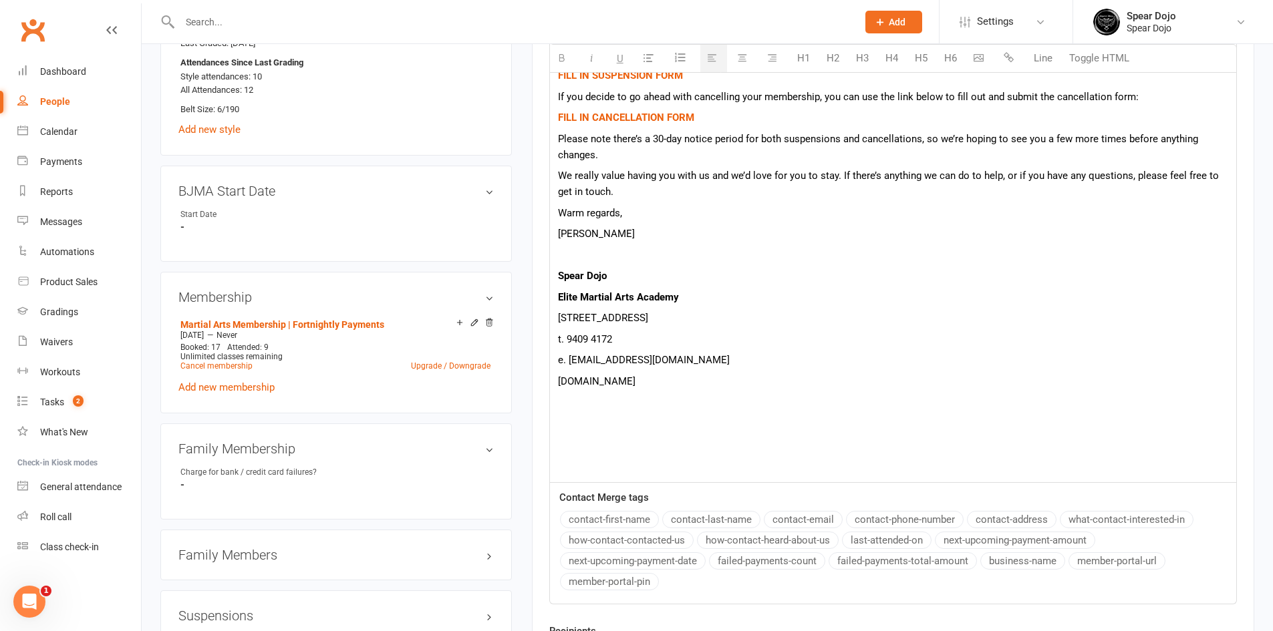
click at [574, 446] on p at bounding box center [893, 444] width 670 height 16
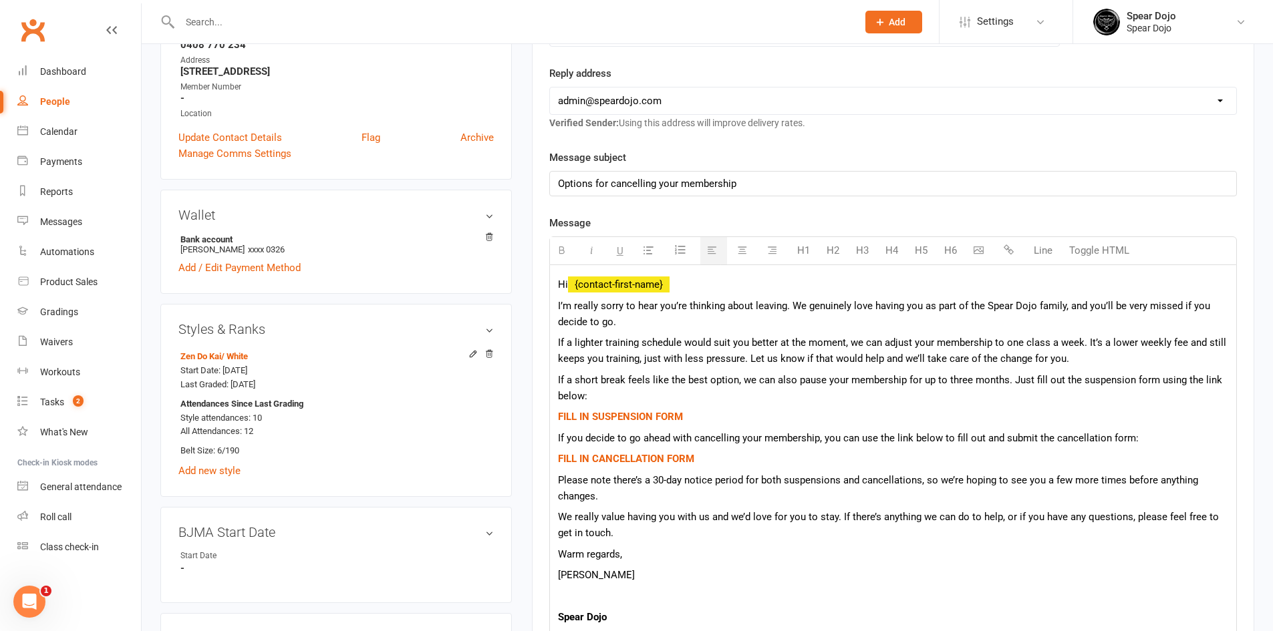
scroll to position [334, 0]
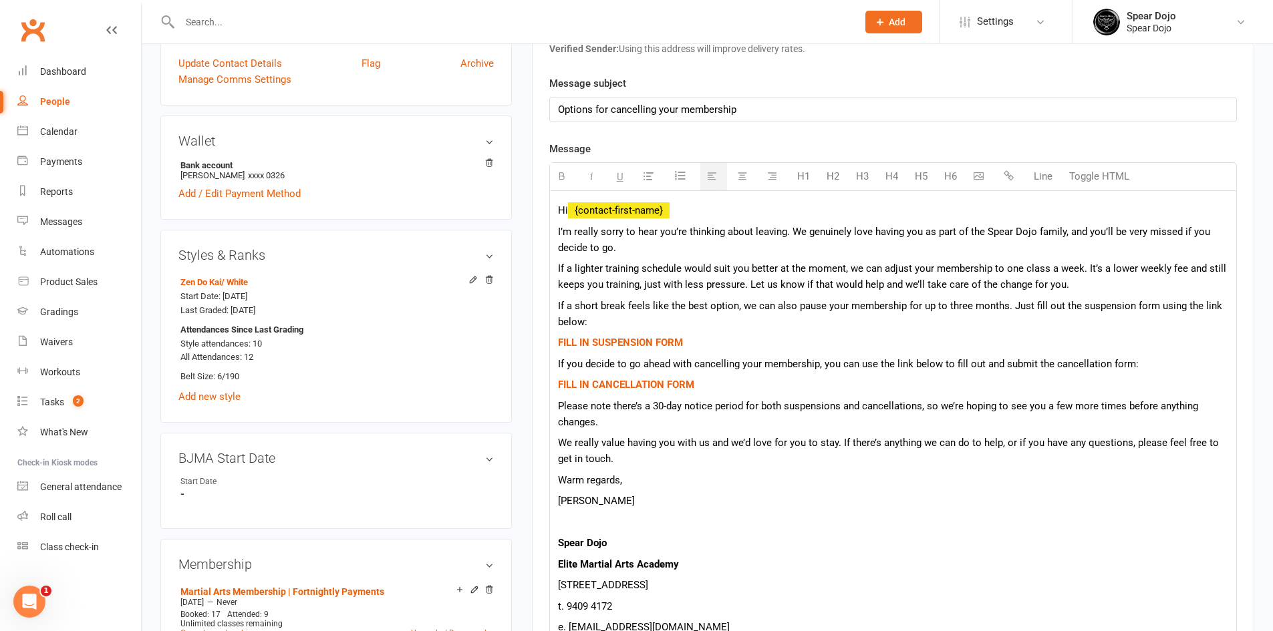
click at [1058, 269] on span "If a lighter training schedule would suit you better at the moment, we can adju…" at bounding box center [892, 277] width 668 height 28
drag, startPoint x: 597, startPoint y: 508, endPoint x: 548, endPoint y: 505, distance: 48.9
click at [548, 505] on div "Activity Notes Comms Attendance Payments Waivers Tasks Automations Workouts Gra…" at bounding box center [893, 553] width 722 height 1412
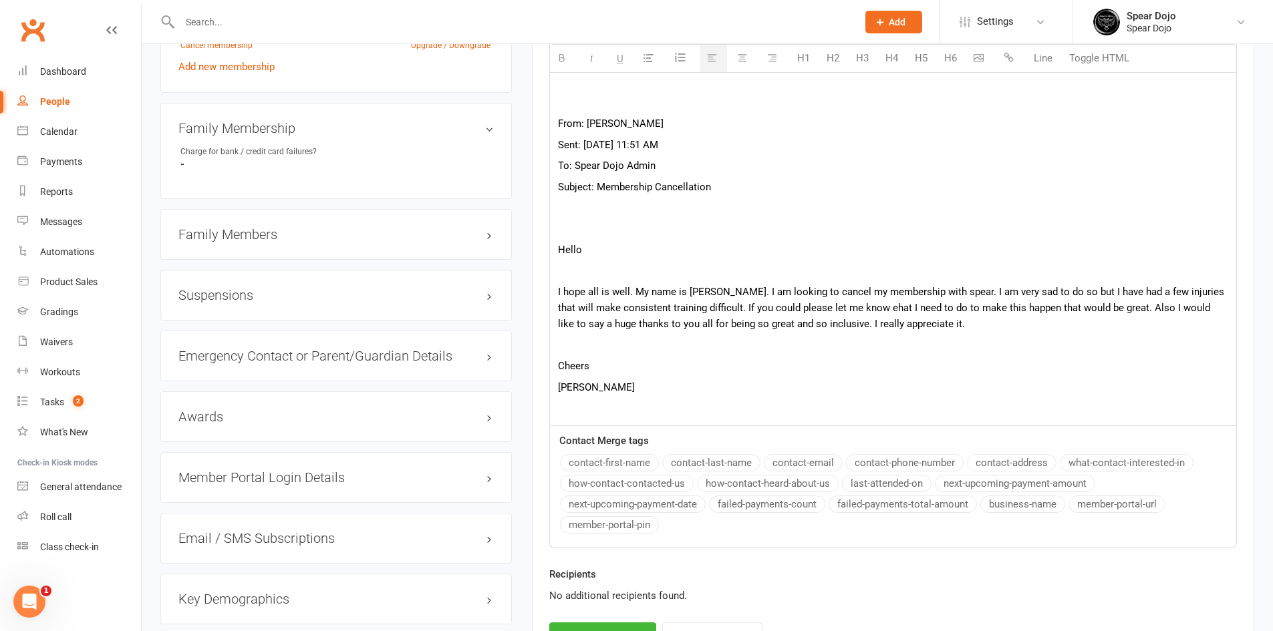
scroll to position [1002, 0]
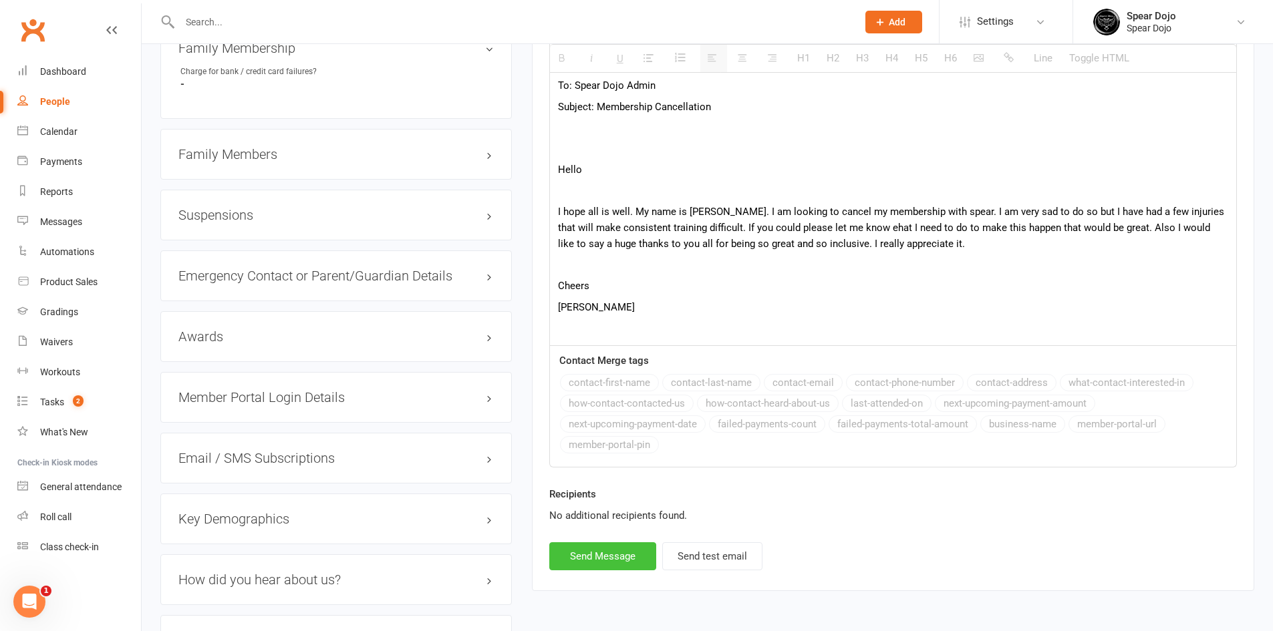
click at [595, 511] on button "Send Message" at bounding box center [602, 557] width 107 height 28
select select
